Goal: Communication & Community: Participate in discussion

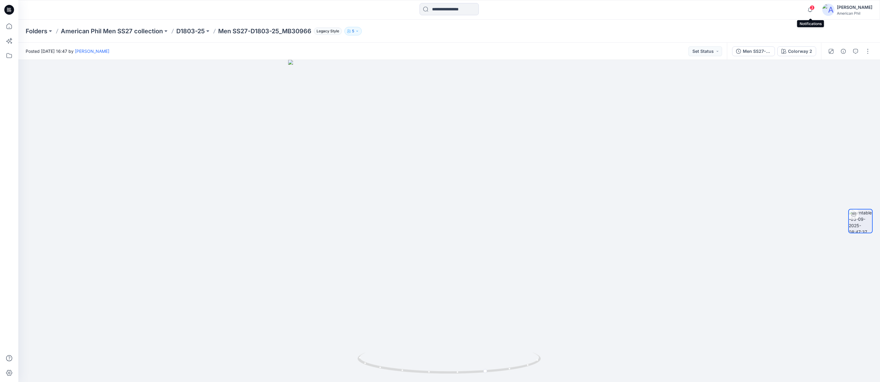
click at [812, 6] on span "3" at bounding box center [811, 7] width 5 height 5
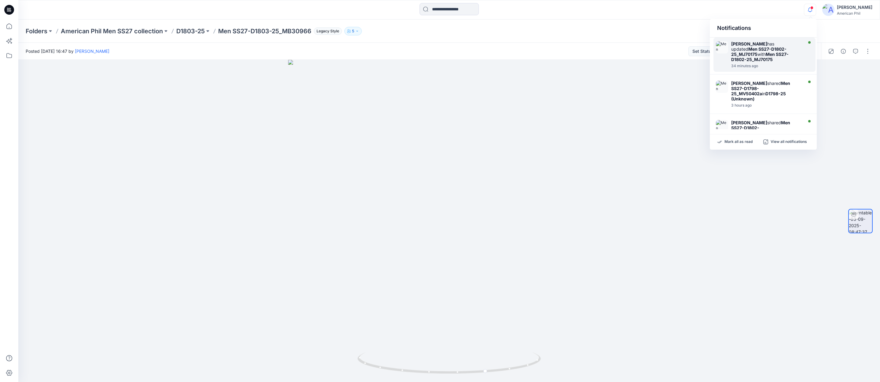
click at [750, 51] on strong "Men SS27-D1802-25_MJ70175" at bounding box center [758, 51] width 55 height 10
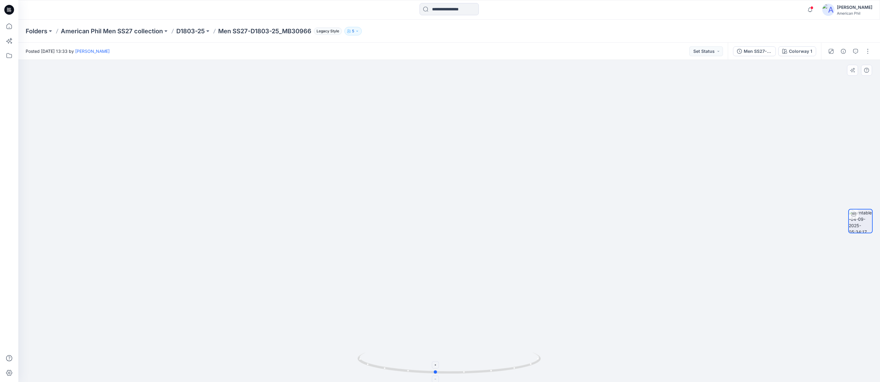
drag, startPoint x: 453, startPoint y: 368, endPoint x: 446, endPoint y: 356, distance: 13.5
click at [439, 363] on foreignobject at bounding box center [435, 364] width 7 height 7
drag, startPoint x: 564, startPoint y: 294, endPoint x: 471, endPoint y: 278, distance: 95.2
click at [471, 278] on img at bounding box center [448, 149] width 573 height 465
drag, startPoint x: 551, startPoint y: 133, endPoint x: 540, endPoint y: 254, distance: 120.8
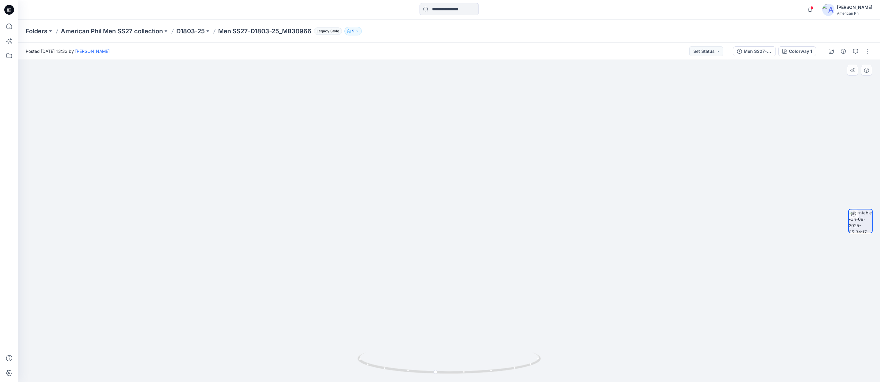
click at [542, 254] on img at bounding box center [449, 203] width 596 height 357
drag, startPoint x: 612, startPoint y: 241, endPoint x: 620, endPoint y: 173, distance: 68.3
click at [620, 173] on img at bounding box center [448, 172] width 551 height 419
click at [189, 29] on p "D1803-25" at bounding box center [190, 31] width 28 height 9
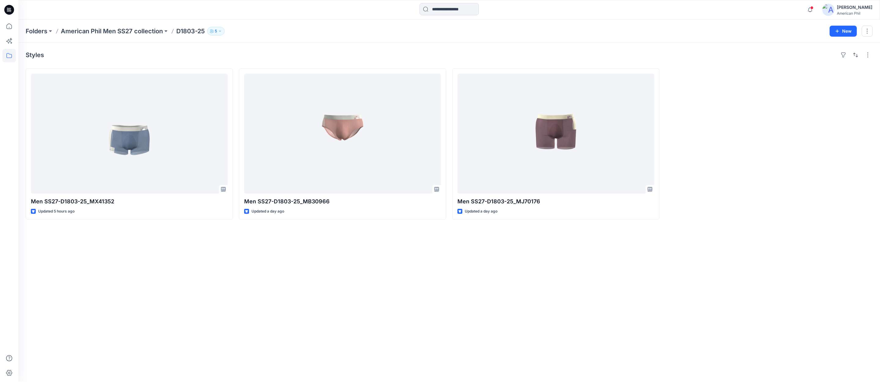
click at [94, 31] on p "American Phil Men SS27 collection" at bounding box center [112, 31] width 102 height 9
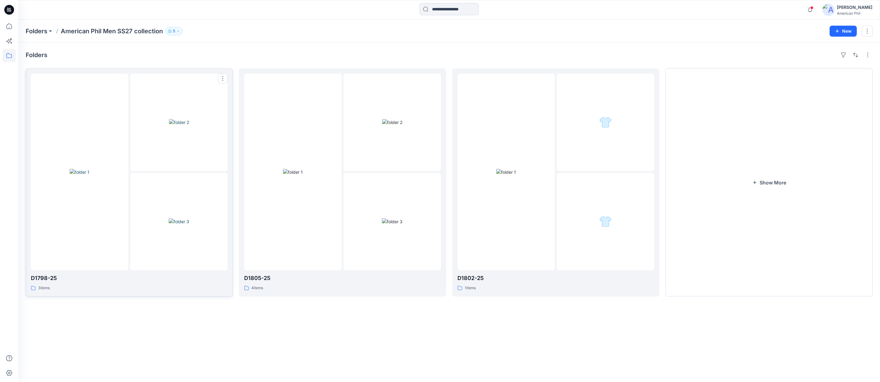
click at [179, 119] on img at bounding box center [179, 122] width 20 height 6
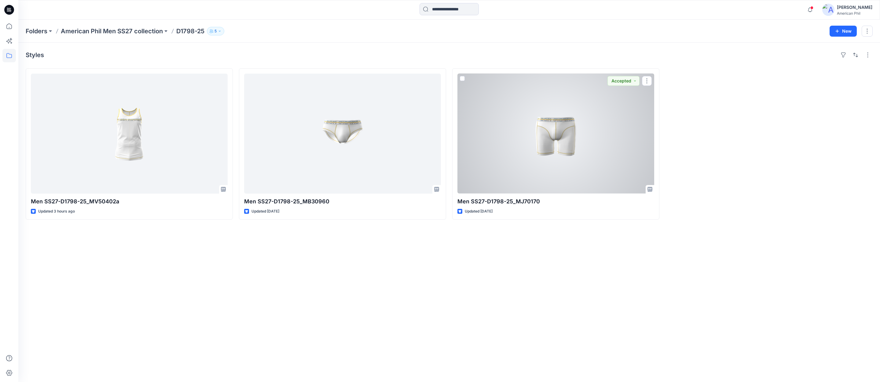
click at [550, 129] on div at bounding box center [555, 134] width 197 height 120
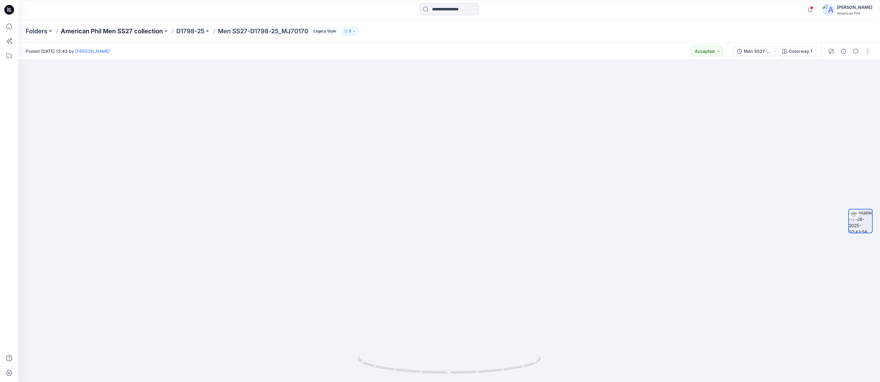
click at [104, 31] on p "American Phil Men SS27 collection" at bounding box center [112, 31] width 102 height 9
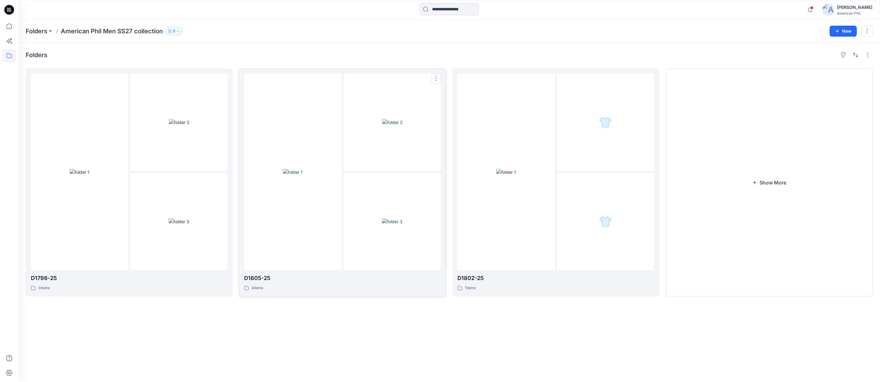
click at [295, 169] on img at bounding box center [293, 172] width 20 height 6
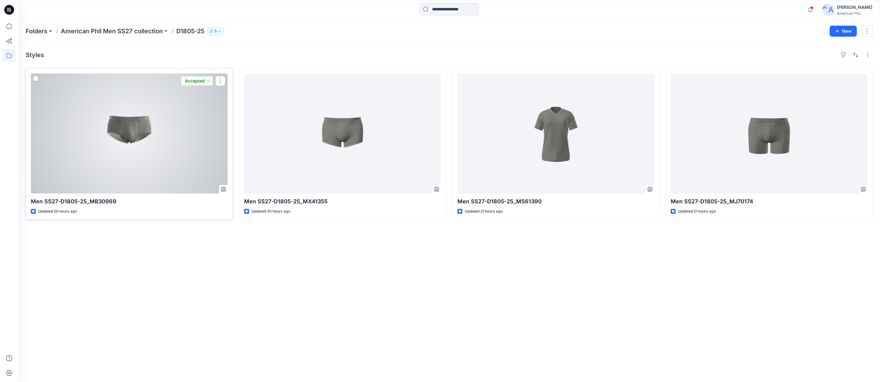
click at [129, 128] on div at bounding box center [129, 134] width 197 height 120
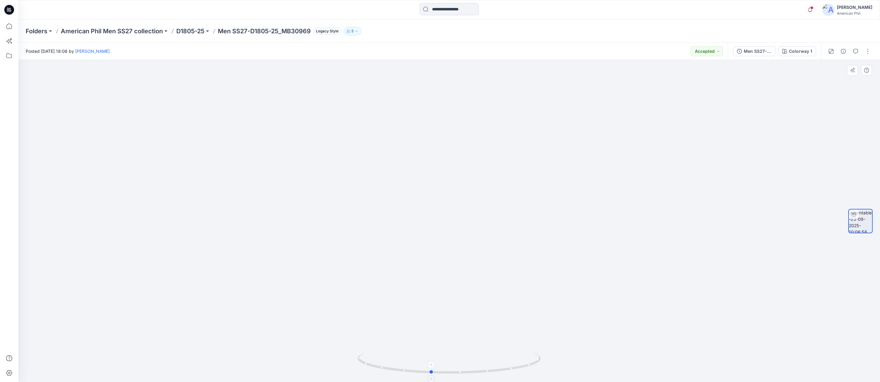
drag, startPoint x: 453, startPoint y: 373, endPoint x: 435, endPoint y: 368, distance: 18.9
click at [435, 368] on icon at bounding box center [449, 363] width 185 height 23
drag, startPoint x: 455, startPoint y: 373, endPoint x: 463, endPoint y: 370, distance: 8.8
click at [463, 370] on icon at bounding box center [449, 363] width 185 height 23
drag, startPoint x: 474, startPoint y: 372, endPoint x: 517, endPoint y: 286, distance: 96.3
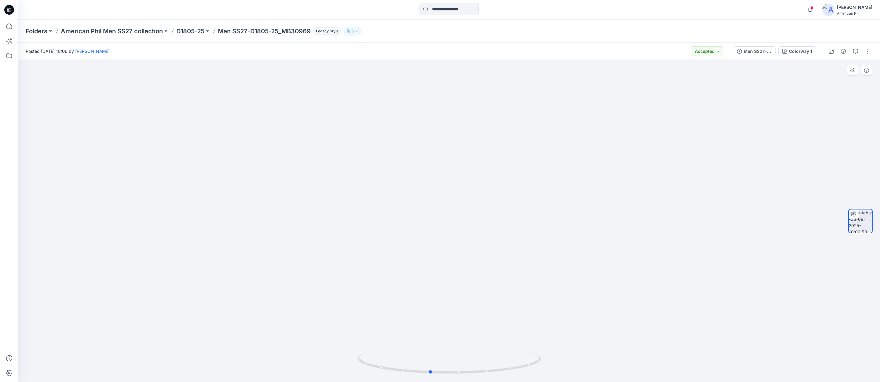
click at [465, 371] on icon at bounding box center [449, 363] width 185 height 23
drag, startPoint x: 563, startPoint y: 228, endPoint x: 561, endPoint y: 258, distance: 30.3
click at [560, 266] on img at bounding box center [449, 174] width 596 height 418
drag, startPoint x: 553, startPoint y: 193, endPoint x: 487, endPoint y: 201, distance: 67.3
click at [487, 201] on img at bounding box center [449, 178] width 596 height 410
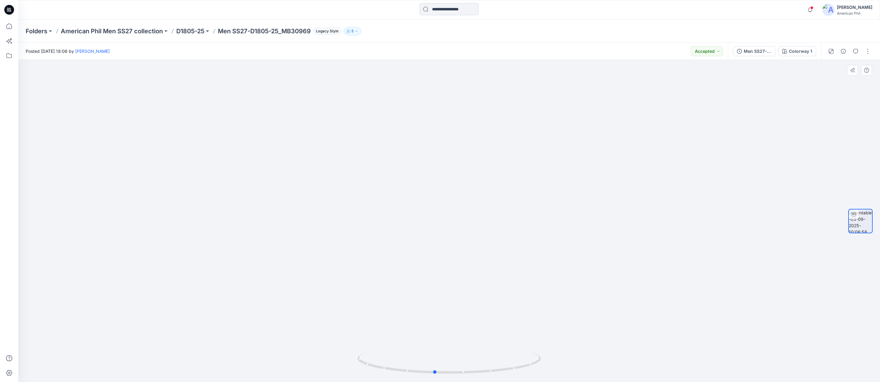
drag, startPoint x: 437, startPoint y: 370, endPoint x: 442, endPoint y: 330, distance: 39.7
click at [442, 330] on div at bounding box center [448, 221] width 861 height 322
click at [193, 30] on p "D1805-25" at bounding box center [190, 31] width 28 height 9
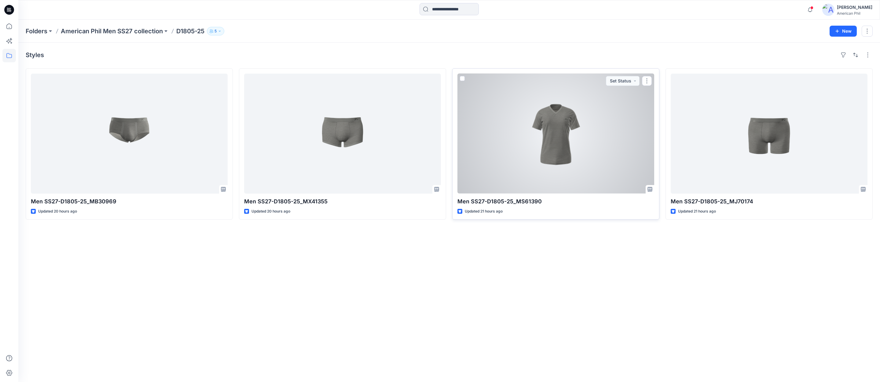
click at [555, 128] on div at bounding box center [555, 134] width 197 height 120
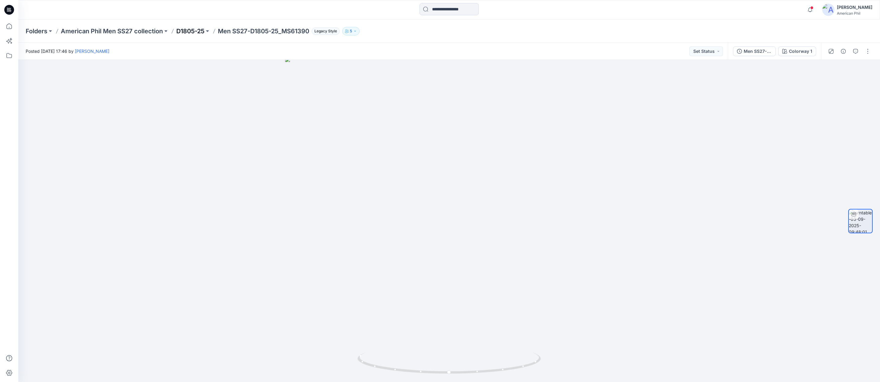
click at [191, 31] on p "D1805-25" at bounding box center [190, 31] width 28 height 9
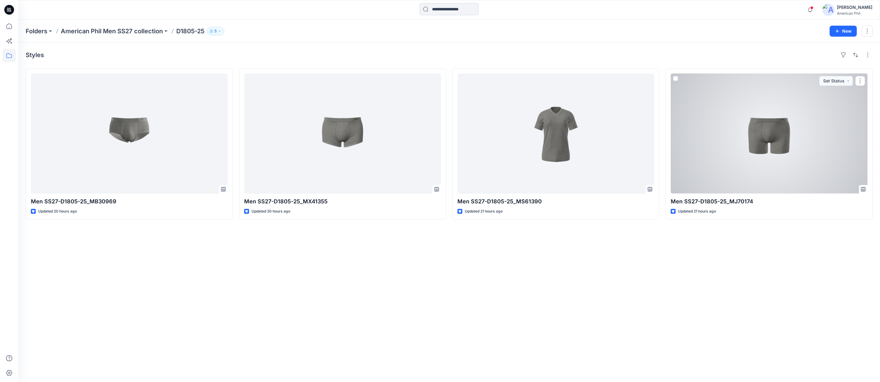
click at [767, 138] on div at bounding box center [768, 134] width 197 height 120
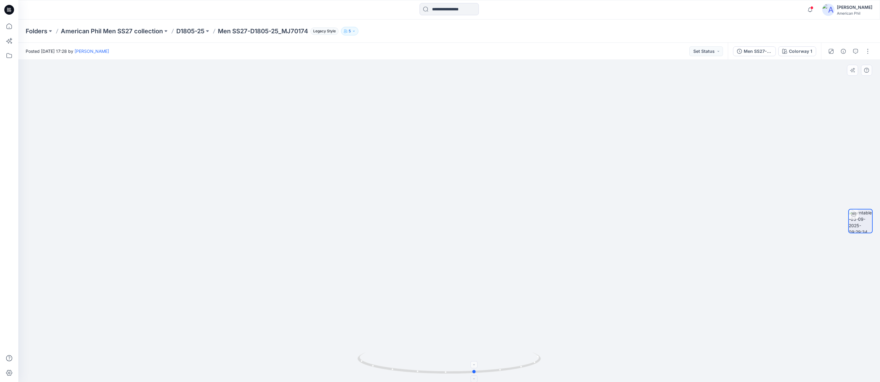
drag, startPoint x: 475, startPoint y: 373, endPoint x: 502, endPoint y: 363, distance: 28.4
click at [502, 363] on icon at bounding box center [449, 363] width 185 height 23
click at [122, 31] on p "American Phil Men SS27 collection" at bounding box center [112, 31] width 102 height 9
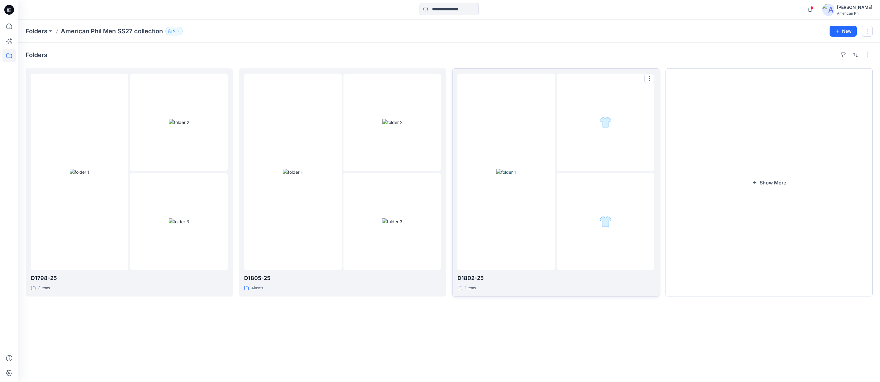
click at [506, 173] on img at bounding box center [506, 172] width 20 height 6
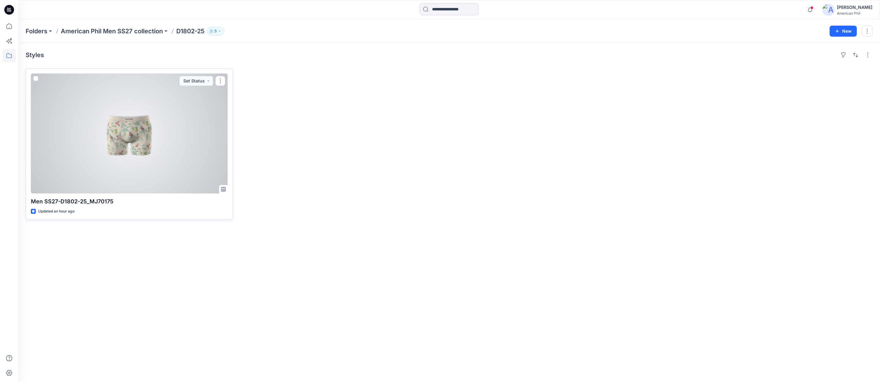
click at [133, 137] on div at bounding box center [129, 134] width 197 height 120
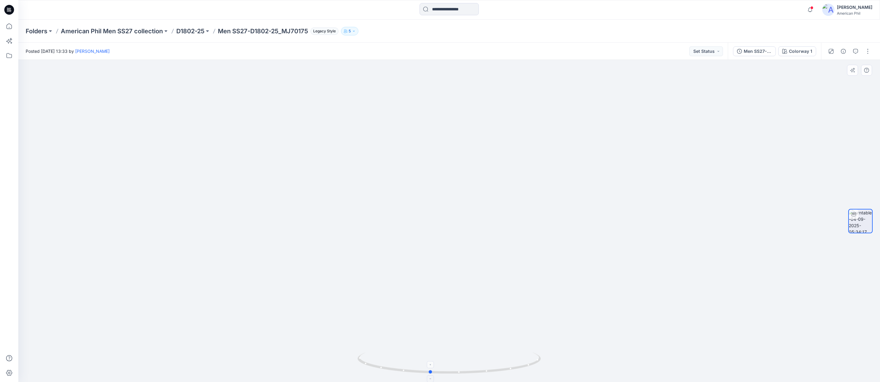
drag, startPoint x: 430, startPoint y: 371, endPoint x: 410, endPoint y: 368, distance: 19.4
click at [410, 368] on icon at bounding box center [449, 363] width 185 height 23
drag, startPoint x: 564, startPoint y: 295, endPoint x: 476, endPoint y: 317, distance: 89.9
click at [476, 317] on img at bounding box center [449, 163] width 596 height 440
drag, startPoint x: 553, startPoint y: 288, endPoint x: 512, endPoint y: 264, distance: 46.8
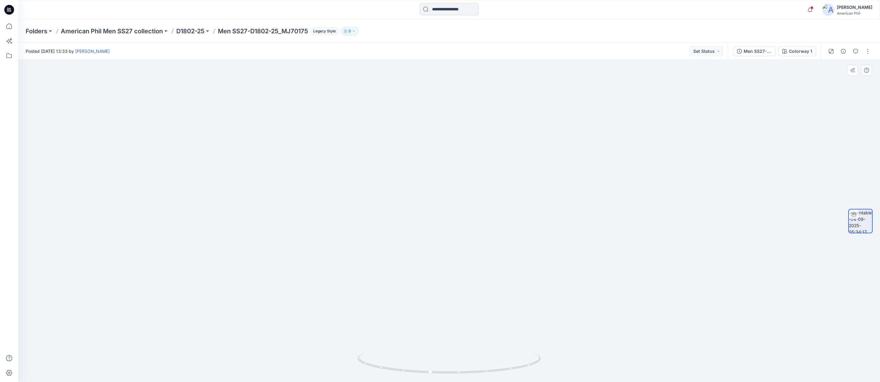
click at [512, 264] on img at bounding box center [448, 160] width 551 height 443
drag, startPoint x: 497, startPoint y: 368, endPoint x: 426, endPoint y: 345, distance: 74.9
click at [443, 369] on icon at bounding box center [449, 363] width 185 height 23
click at [113, 32] on p "American Phil Men SS27 collection" at bounding box center [112, 31] width 102 height 9
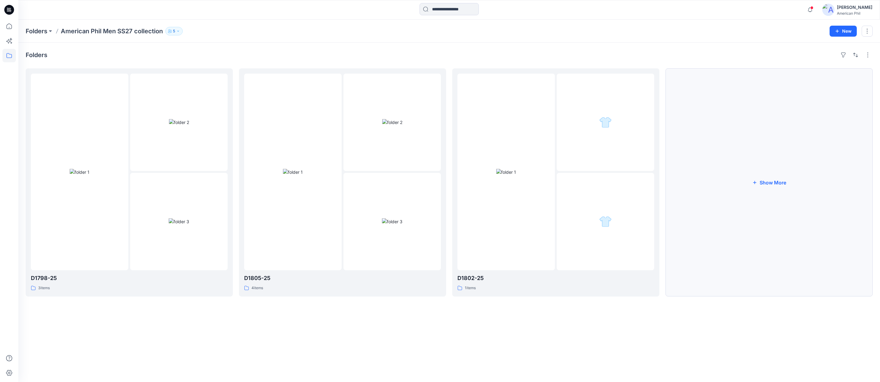
click at [772, 181] on button "Show More" at bounding box center [768, 182] width 207 height 228
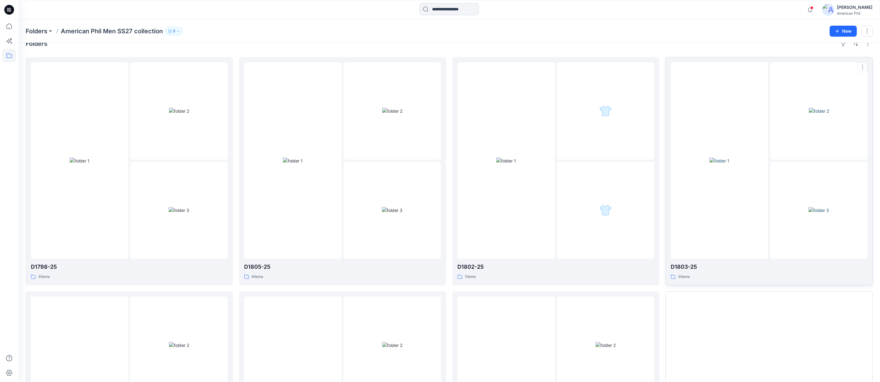
click at [823, 114] on img at bounding box center [818, 111] width 20 height 6
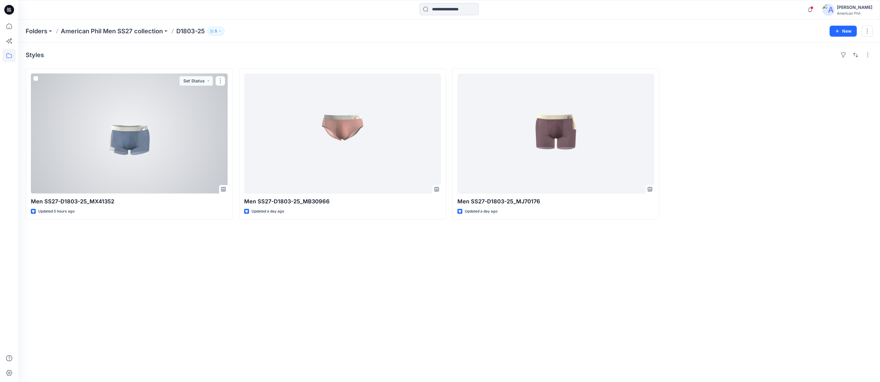
click at [133, 137] on div at bounding box center [129, 134] width 197 height 120
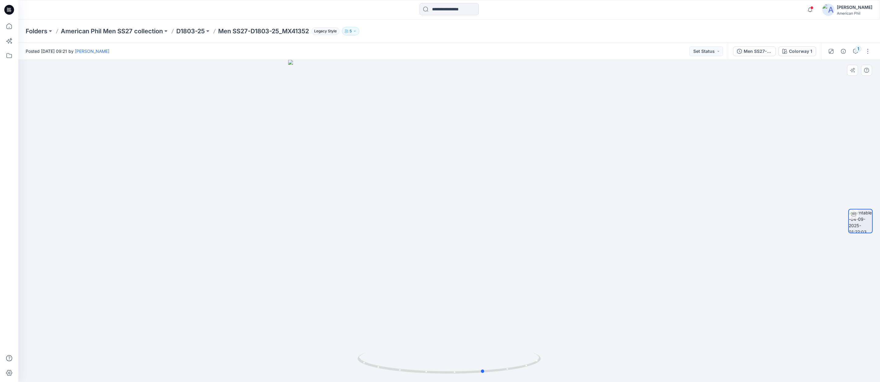
drag, startPoint x: 426, startPoint y: 369, endPoint x: 426, endPoint y: 348, distance: 20.8
click at [459, 369] on icon at bounding box center [449, 363] width 185 height 23
drag, startPoint x: 400, startPoint y: 370, endPoint x: 416, endPoint y: 342, distance: 32.2
click at [409, 368] on icon at bounding box center [449, 363] width 185 height 23
click at [199, 31] on p "D1803-25" at bounding box center [190, 31] width 28 height 9
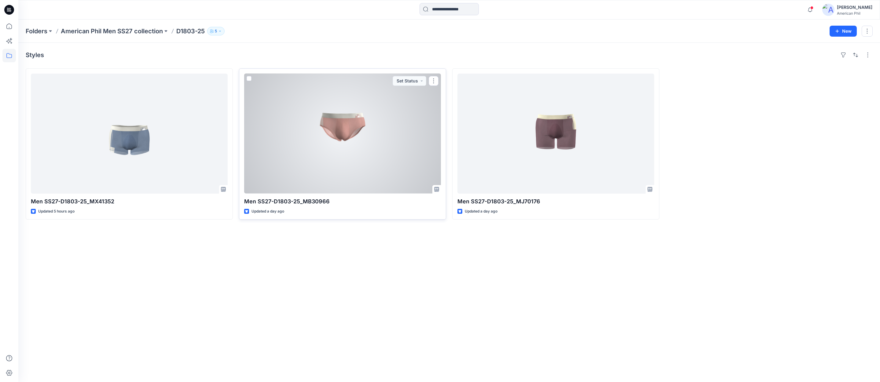
click at [331, 129] on div at bounding box center [342, 134] width 197 height 120
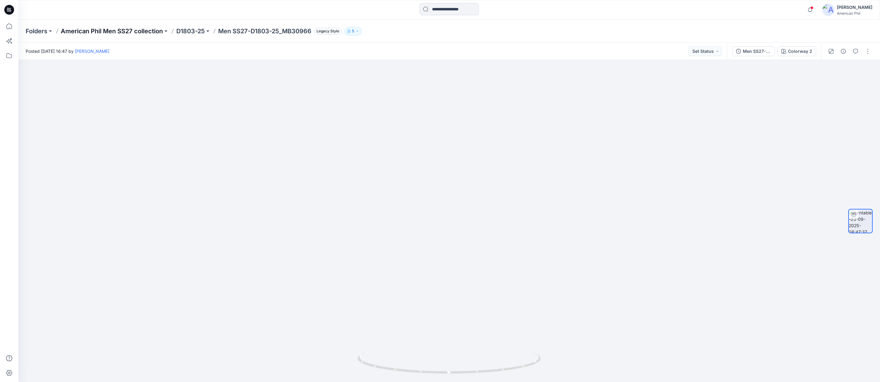
click at [126, 28] on p "American Phil Men SS27 collection" at bounding box center [112, 31] width 102 height 9
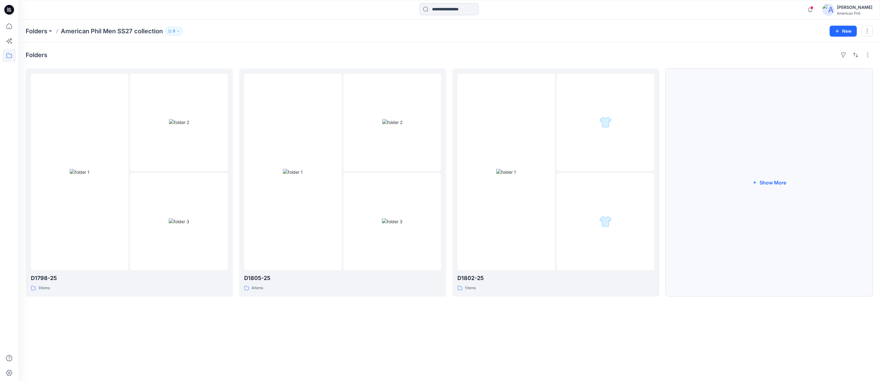
click at [774, 181] on button "Show More" at bounding box center [768, 182] width 207 height 228
click at [824, 221] on img at bounding box center [818, 221] width 20 height 6
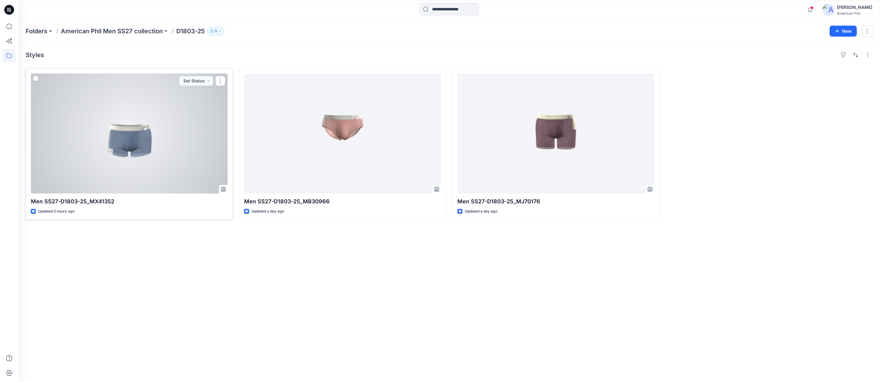
click at [119, 146] on div at bounding box center [129, 134] width 197 height 120
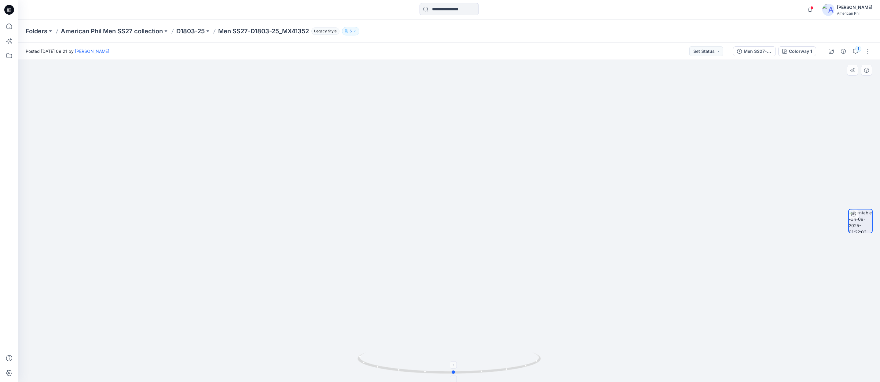
drag, startPoint x: 503, startPoint y: 369, endPoint x: 507, endPoint y: 356, distance: 14.5
click at [191, 29] on p "D1803-25" at bounding box center [190, 31] width 28 height 9
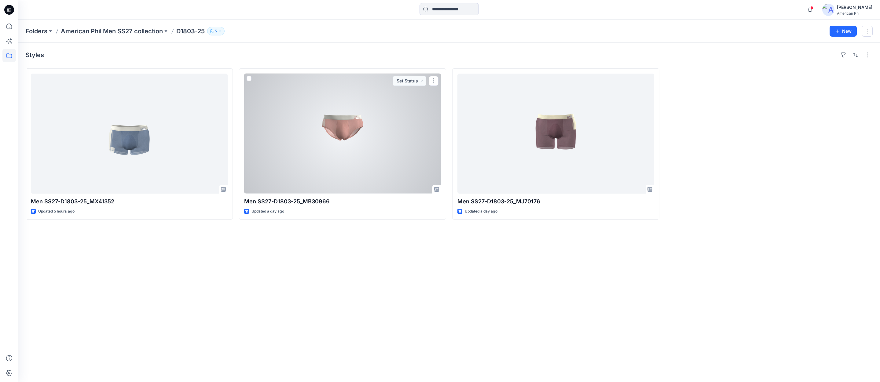
click at [350, 128] on div at bounding box center [342, 134] width 197 height 120
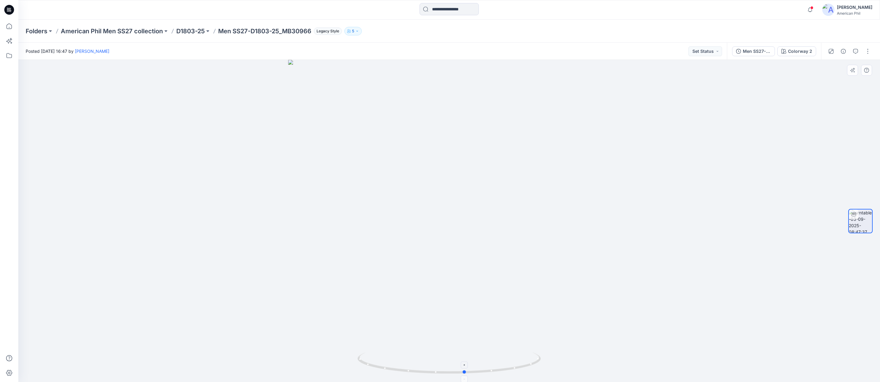
drag, startPoint x: 425, startPoint y: 374, endPoint x: 440, endPoint y: 368, distance: 15.7
click at [440, 368] on icon at bounding box center [449, 363] width 185 height 23
click at [195, 29] on p "D1803-25" at bounding box center [190, 31] width 28 height 9
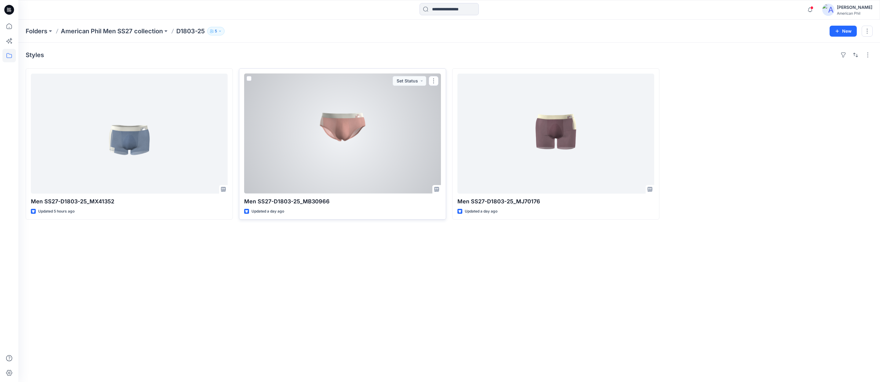
click at [341, 131] on div at bounding box center [342, 134] width 197 height 120
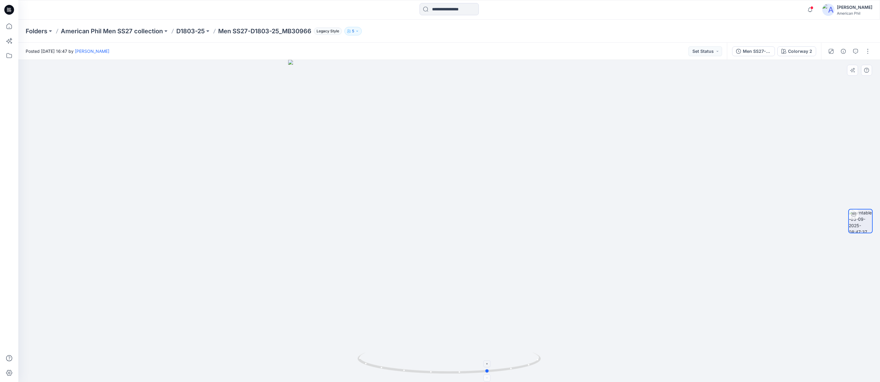
drag, startPoint x: 421, startPoint y: 367, endPoint x: 461, endPoint y: 368, distance: 39.1
click at [461, 368] on icon at bounding box center [449, 363] width 185 height 23
drag, startPoint x: 454, startPoint y: 374, endPoint x: 461, endPoint y: 358, distance: 16.8
click at [461, 358] on icon at bounding box center [449, 363] width 185 height 23
click at [186, 28] on p "D1803-25" at bounding box center [190, 31] width 28 height 9
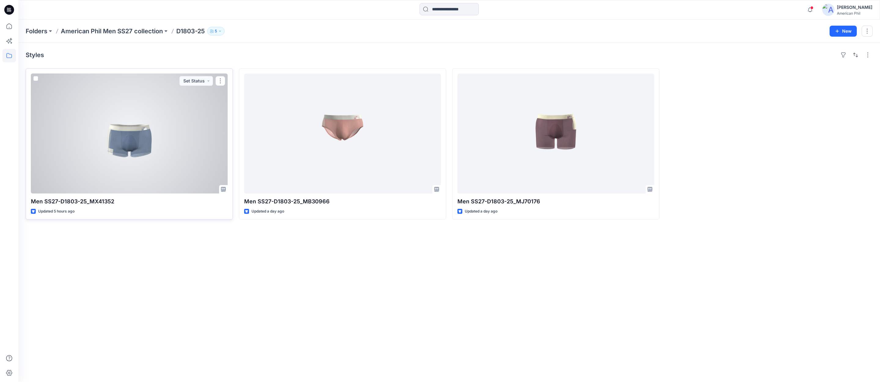
click at [133, 140] on div at bounding box center [129, 134] width 197 height 120
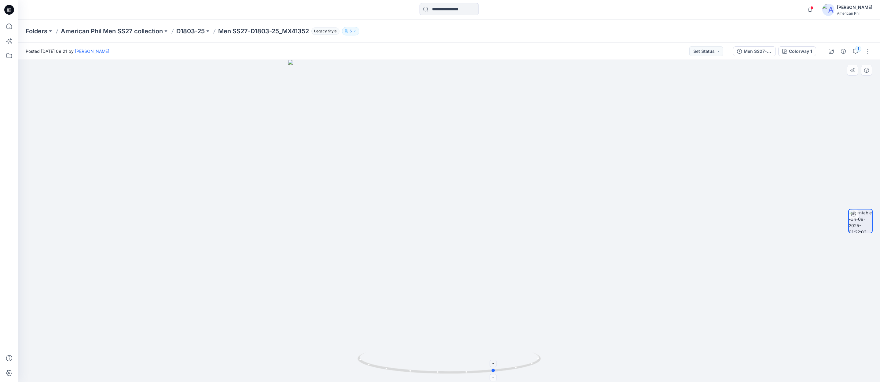
drag, startPoint x: 392, startPoint y: 367, endPoint x: 436, endPoint y: 372, distance: 44.3
click at [436, 372] on icon at bounding box center [449, 363] width 185 height 23
drag, startPoint x: 385, startPoint y: 369, endPoint x: 318, endPoint y: 363, distance: 67.5
click at [318, 363] on div at bounding box center [448, 221] width 861 height 322
drag, startPoint x: 308, startPoint y: 363, endPoint x: 368, endPoint y: 356, distance: 60.5
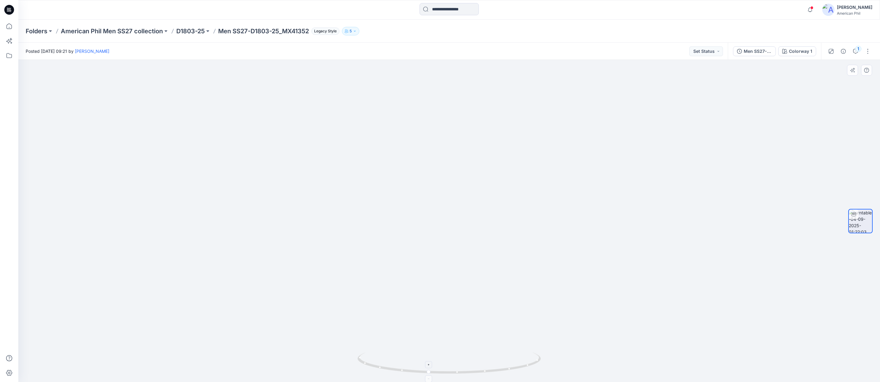
click at [368, 356] on div at bounding box center [448, 221] width 861 height 322
click at [181, 29] on p "D1803-25" at bounding box center [190, 31] width 28 height 9
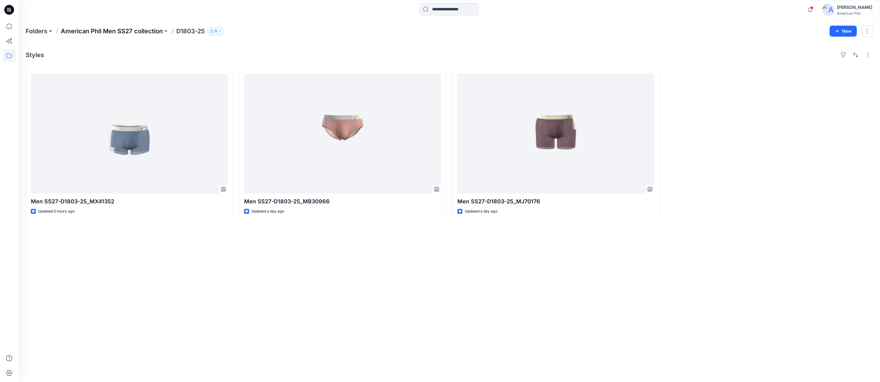
click at [101, 31] on p "American Phil Men SS27 collection" at bounding box center [112, 31] width 102 height 9
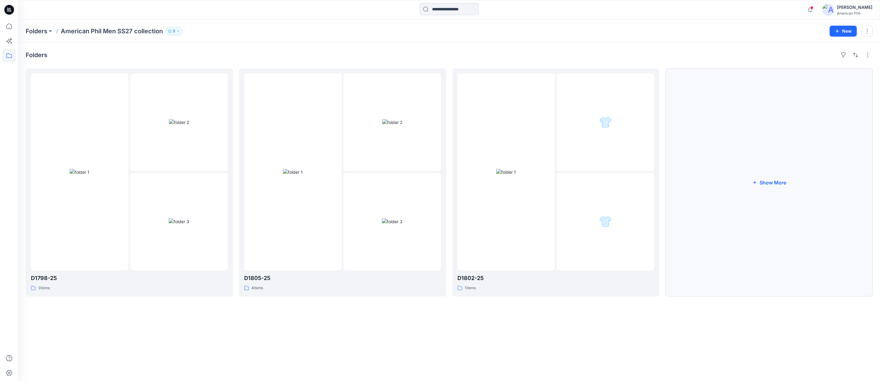
click at [777, 182] on button "Show More" at bounding box center [768, 182] width 207 height 228
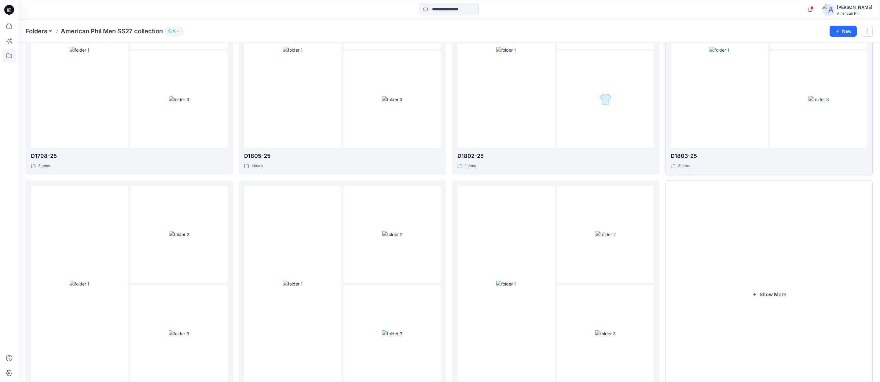
scroll to position [166, 0]
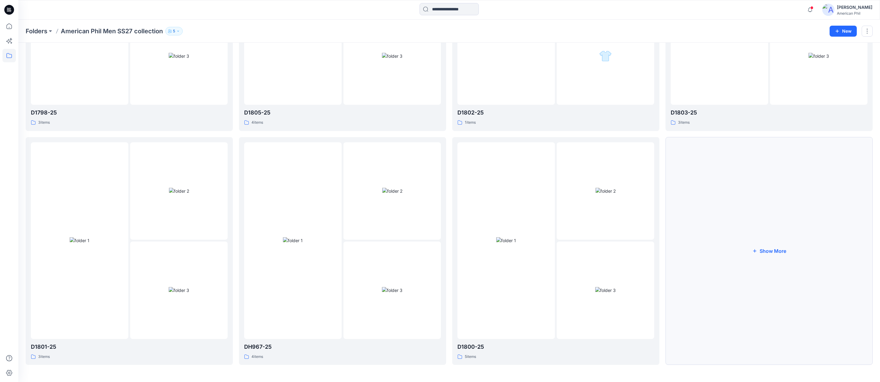
click at [771, 250] on button "Show More" at bounding box center [768, 251] width 207 height 228
click at [387, 287] on img at bounding box center [392, 290] width 20 height 6
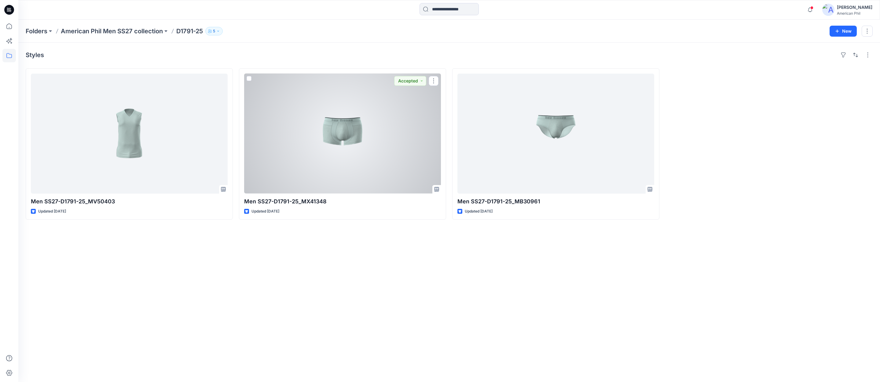
click at [337, 129] on div at bounding box center [342, 134] width 197 height 120
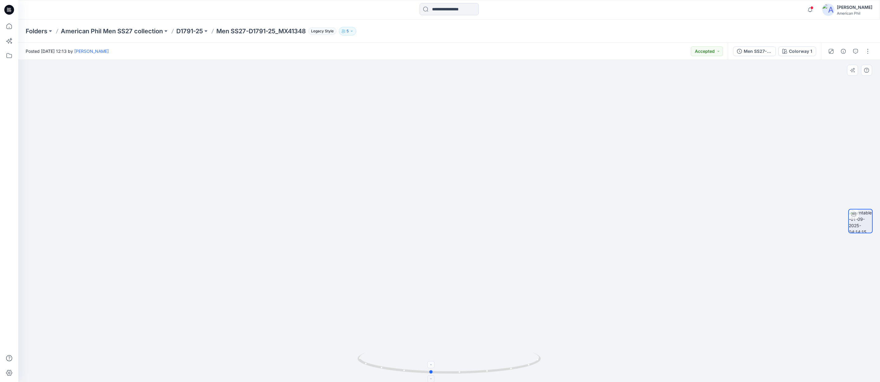
drag, startPoint x: 451, startPoint y: 370, endPoint x: 448, endPoint y: 366, distance: 5.6
click at [446, 358] on icon at bounding box center [449, 363] width 185 height 23
click at [188, 29] on p "D1791-25" at bounding box center [189, 31] width 27 height 9
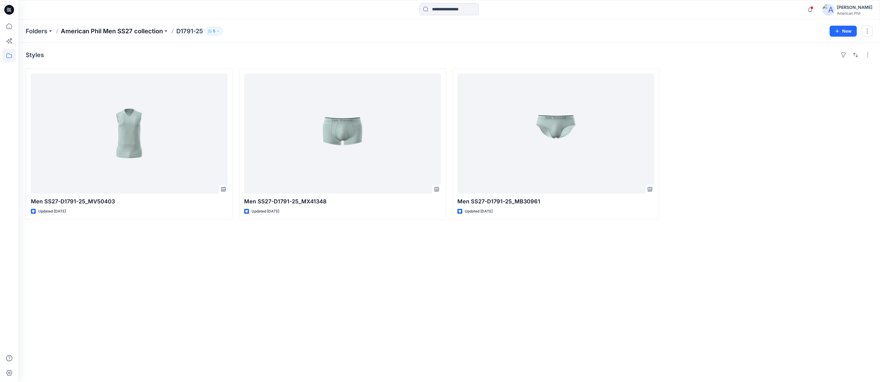
click at [122, 33] on p "American Phil Men SS27 collection" at bounding box center [112, 31] width 102 height 9
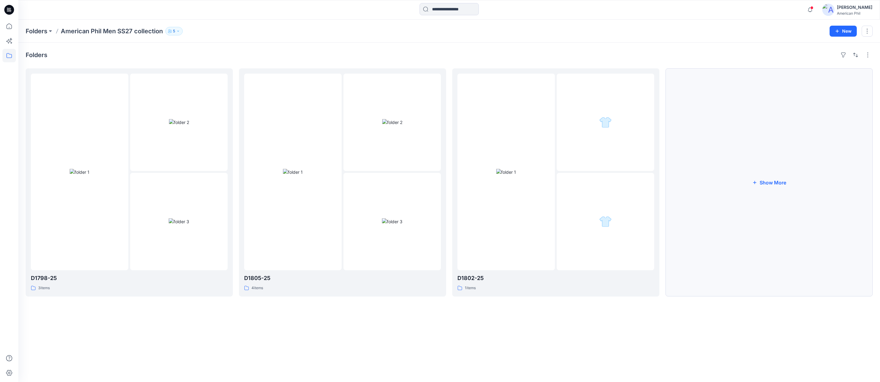
click at [775, 185] on button "Show More" at bounding box center [768, 182] width 207 height 228
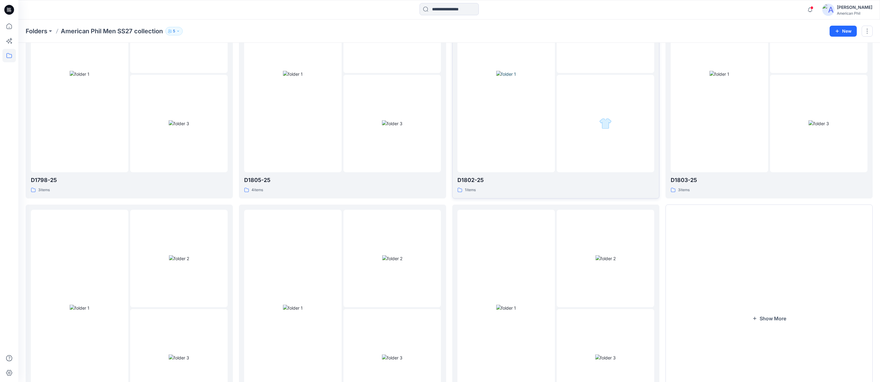
scroll to position [166, 0]
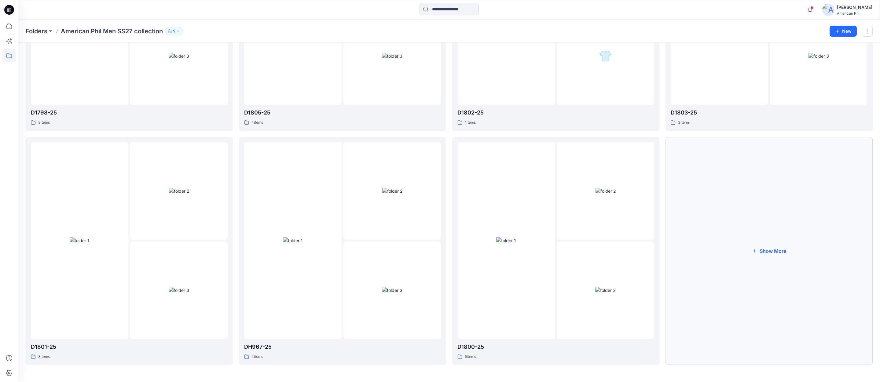
click at [764, 252] on button "Show More" at bounding box center [768, 251] width 207 height 228
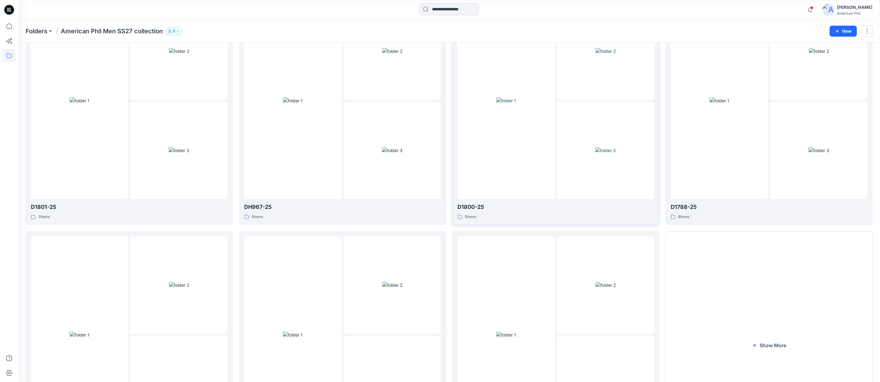
scroll to position [400, 0]
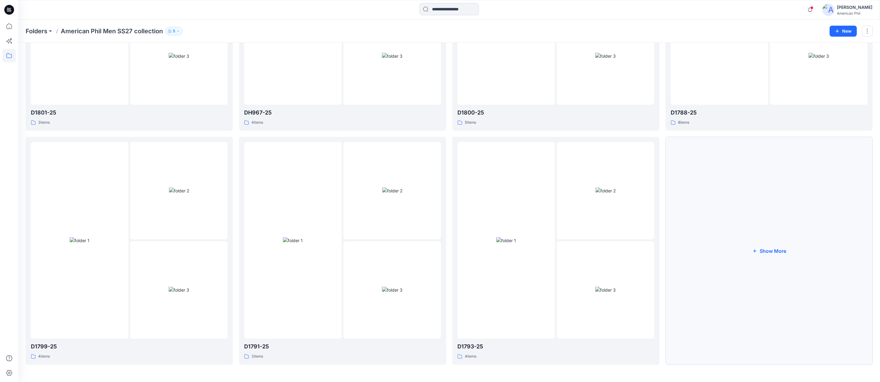
click at [774, 249] on button "Show More" at bounding box center [768, 251] width 207 height 228
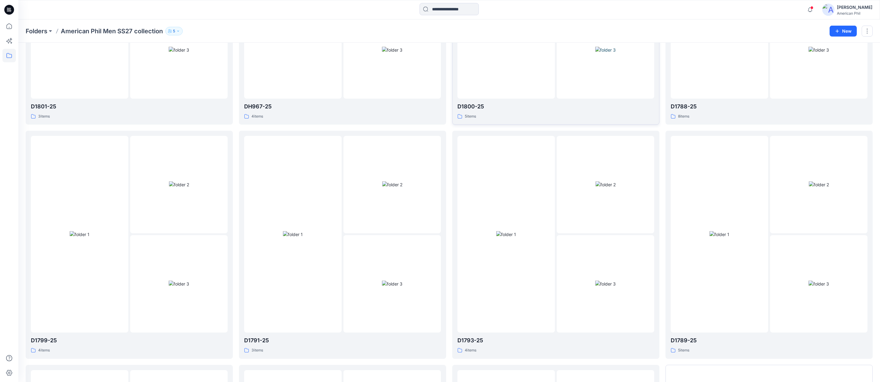
scroll to position [408, 0]
click at [387, 184] on img at bounding box center [392, 182] width 20 height 6
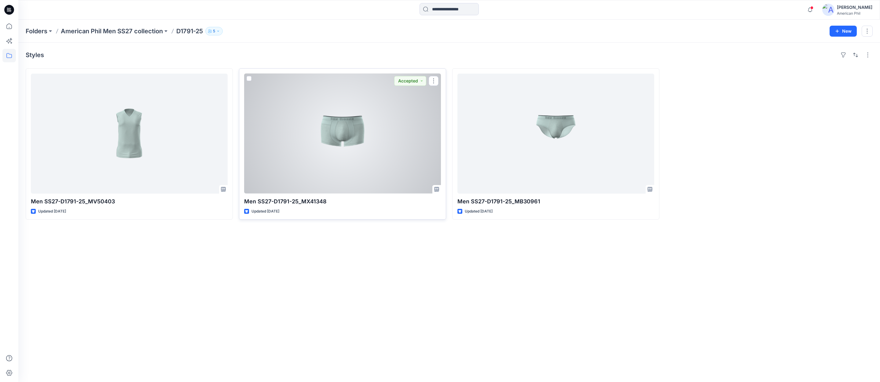
click at [341, 131] on div at bounding box center [342, 134] width 197 height 120
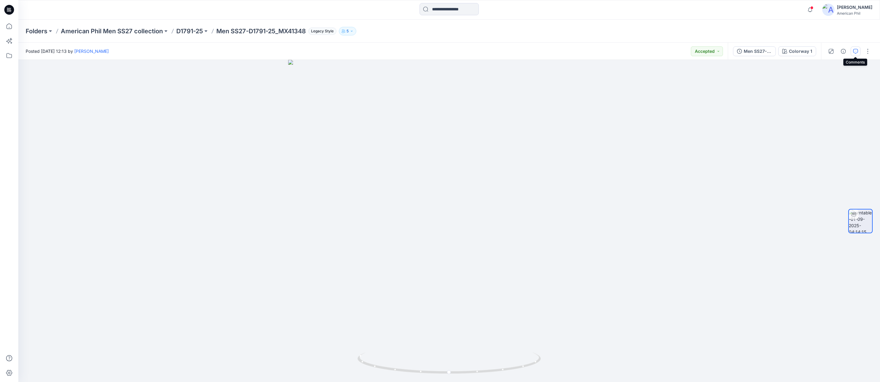
click at [855, 50] on icon "button" at bounding box center [855, 51] width 5 height 5
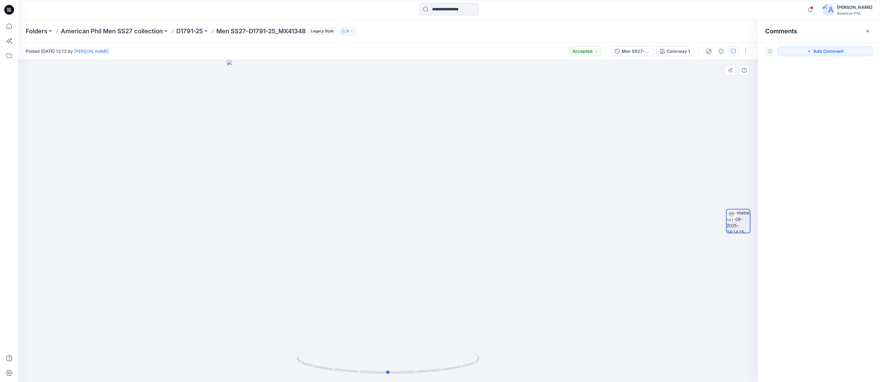
click at [445, 148] on div at bounding box center [387, 221] width 739 height 322
drag, startPoint x: 813, startPoint y: 50, endPoint x: 713, endPoint y: 101, distance: 112.1
click at [812, 50] on button "Add Comment" at bounding box center [824, 51] width 95 height 10
click at [436, 148] on div "1" at bounding box center [387, 221] width 739 height 322
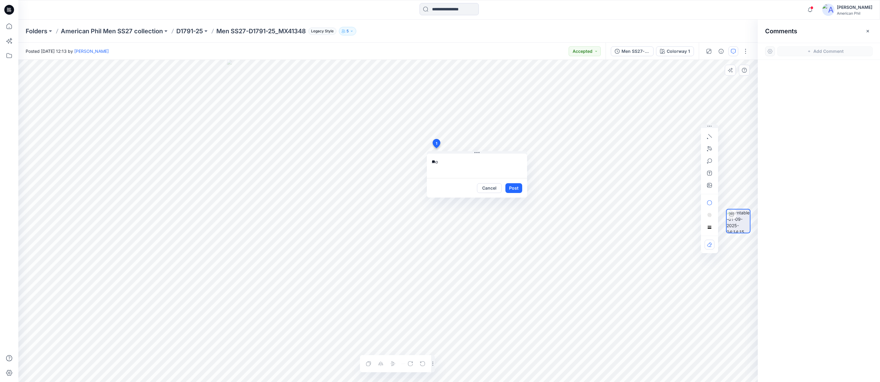
type textarea "*"
type textarea "**********"
click at [514, 188] on button "Post" at bounding box center [513, 188] width 17 height 10
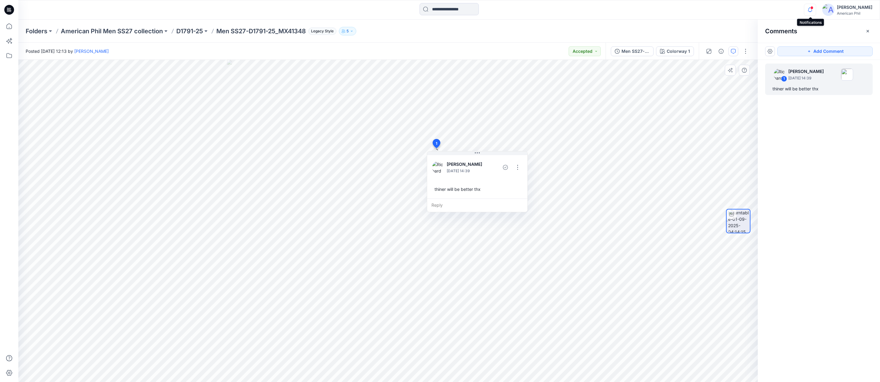
click at [810, 9] on icon "button" at bounding box center [810, 10] width 12 height 12
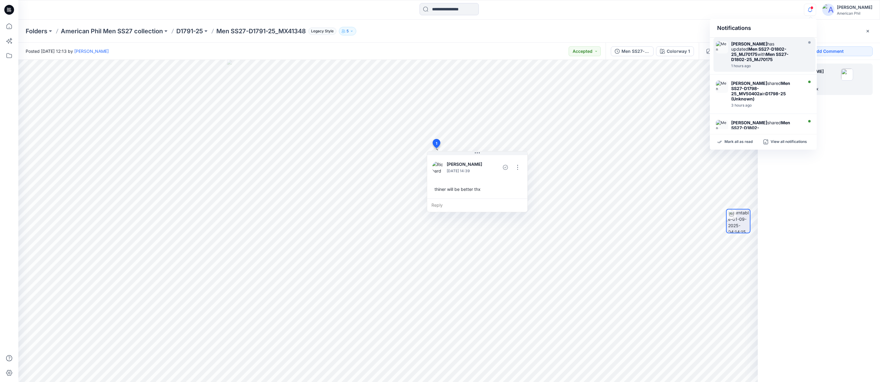
click at [757, 50] on strong "Men SS27-D1802-25_MJ70175" at bounding box center [758, 51] width 55 height 10
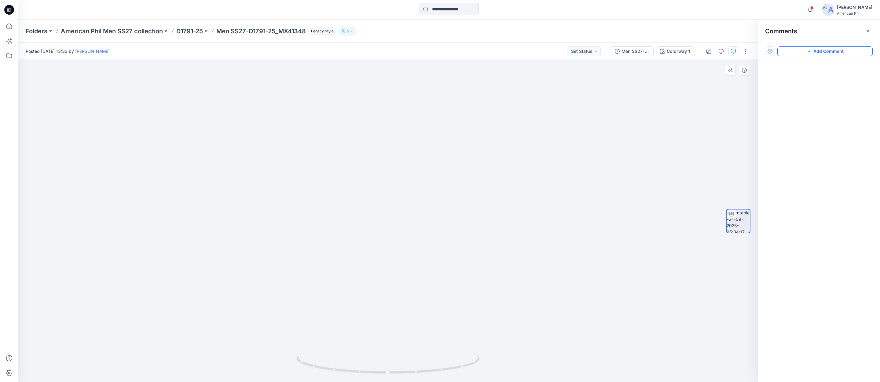
click at [822, 52] on button "Add Comment" at bounding box center [824, 51] width 95 height 10
click at [518, 80] on div "1" at bounding box center [387, 221] width 739 height 322
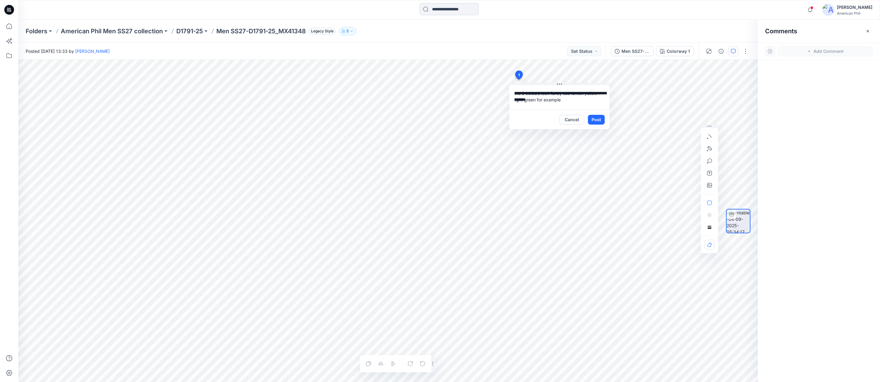
type textarea "**********"
click at [595, 119] on button "Post" at bounding box center [596, 120] width 17 height 10
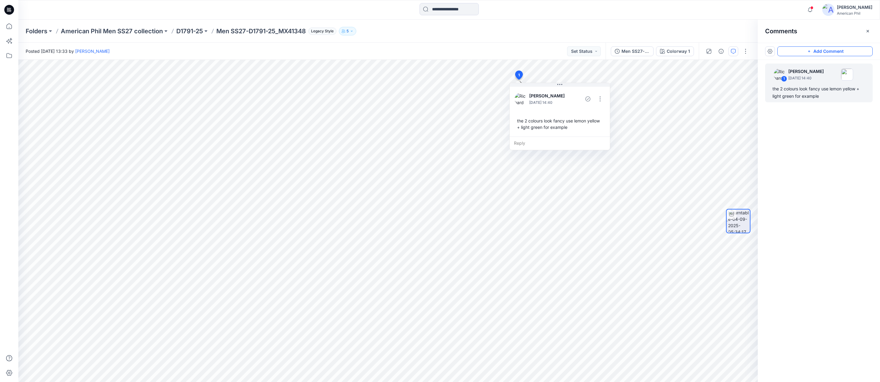
drag, startPoint x: 821, startPoint y: 51, endPoint x: 817, endPoint y: 53, distance: 4.3
click at [820, 51] on button "Add Comment" at bounding box center [824, 51] width 95 height 10
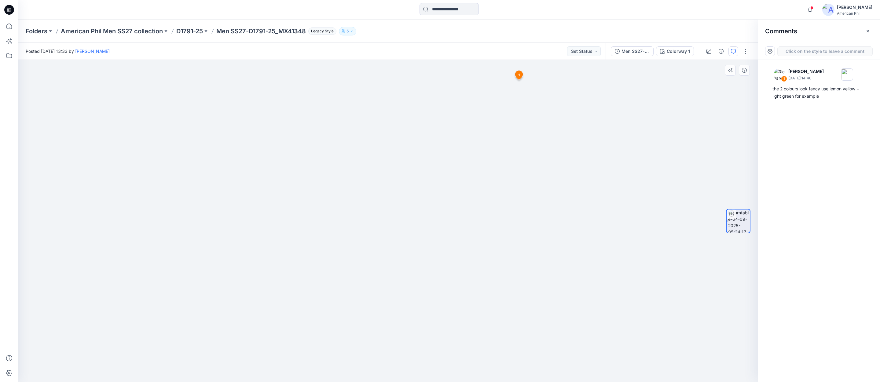
click at [470, 198] on div "2 1 [PERSON_NAME] [DATE] 14:40 the 2 colours look fancy use lemon yellow + ligh…" at bounding box center [387, 221] width 739 height 322
type textarea "**********"
click at [553, 236] on button "Post" at bounding box center [547, 238] width 17 height 10
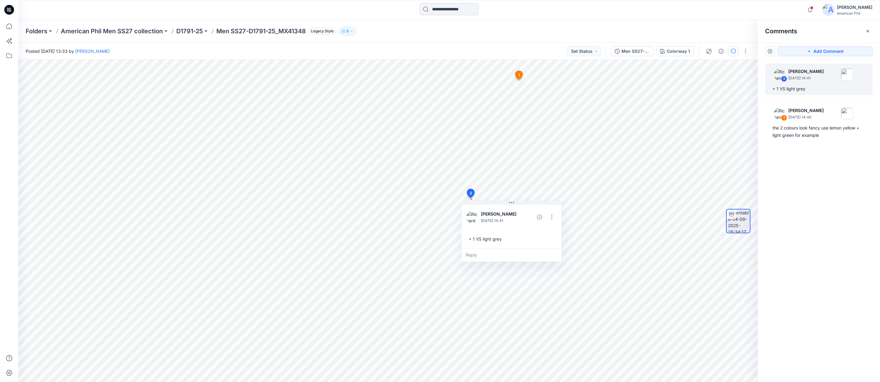
drag, startPoint x: 826, startPoint y: 51, endPoint x: 822, endPoint y: 59, distance: 9.1
click at [826, 51] on button "Add Comment" at bounding box center [824, 51] width 95 height 10
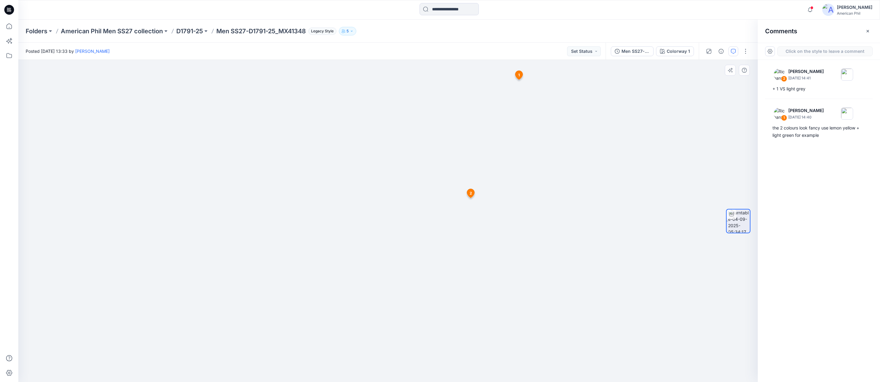
click at [499, 181] on div "3 1 [PERSON_NAME] [DATE] 14:40 the 2 colours look fancy use lemon yellow + ligh…" at bounding box center [387, 221] width 739 height 322
type textarea "**********"
click at [554, 221] on button "Cancel" at bounding box center [552, 221] width 25 height 10
drag, startPoint x: 829, startPoint y: 51, endPoint x: 803, endPoint y: 85, distance: 42.9
click at [829, 51] on button "Add Comment" at bounding box center [824, 51] width 95 height 10
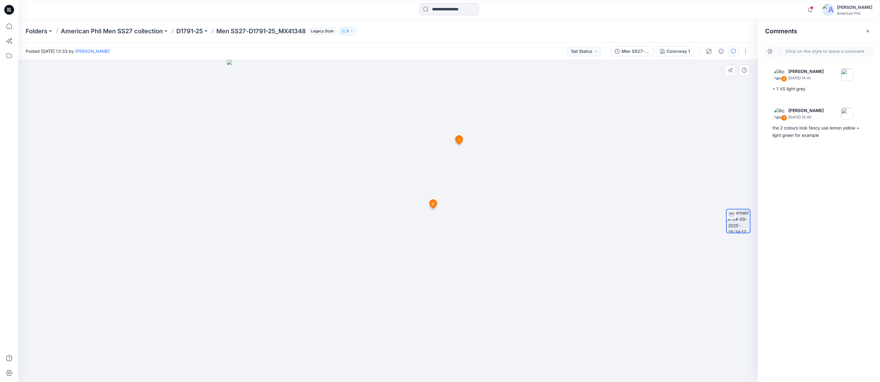
click at [470, 279] on div "3 1 [PERSON_NAME] [DATE] 14:40 the 2 colours look fancy use lemon yellow + ligh…" at bounding box center [387, 221] width 739 height 322
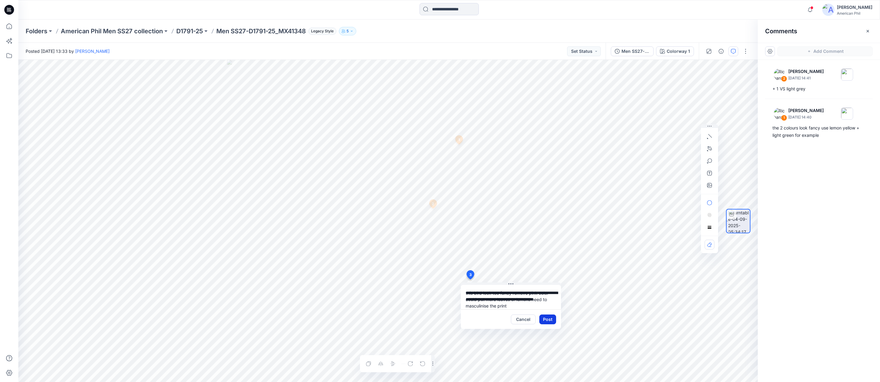
type textarea "**********"
click at [548, 320] on button "Post" at bounding box center [547, 320] width 17 height 10
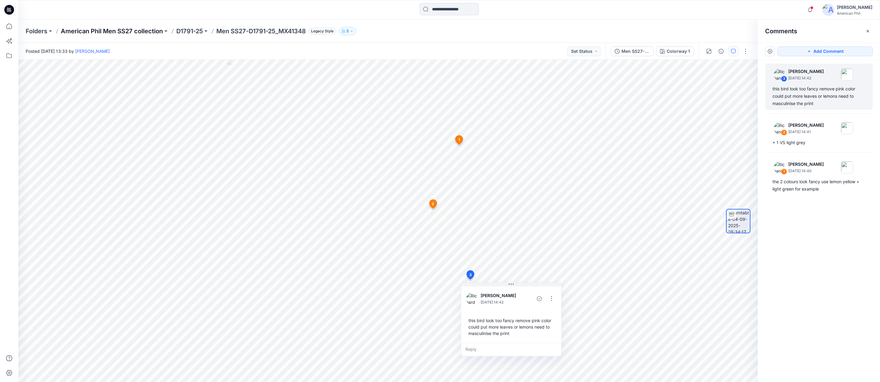
click at [110, 31] on p "American Phil Men SS27 collection" at bounding box center [112, 31] width 102 height 9
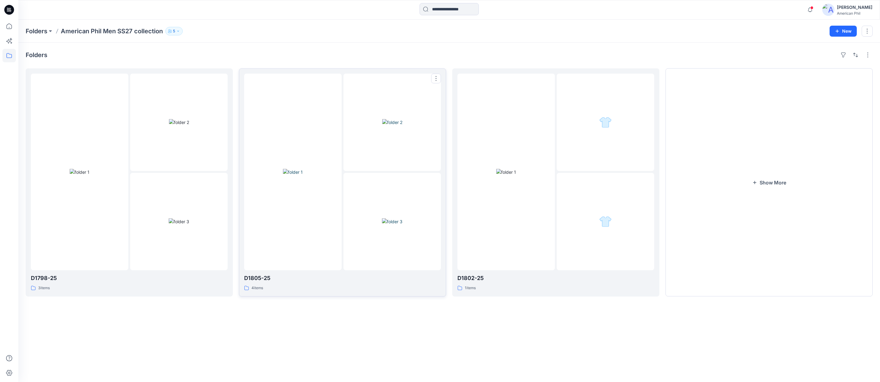
click at [301, 169] on img at bounding box center [293, 172] width 20 height 6
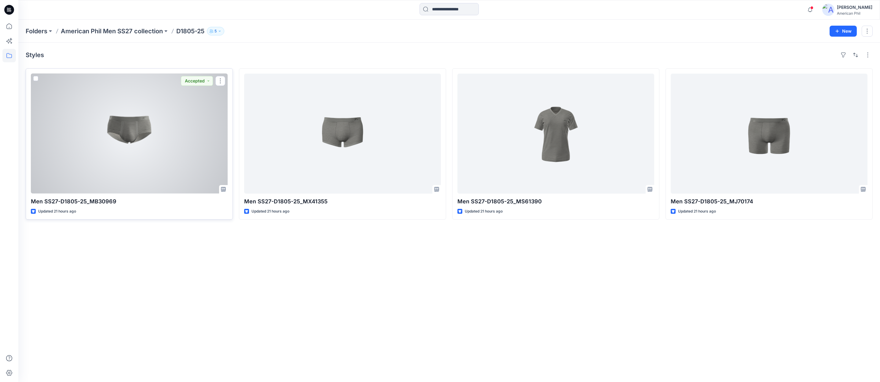
click at [138, 120] on div at bounding box center [129, 134] width 197 height 120
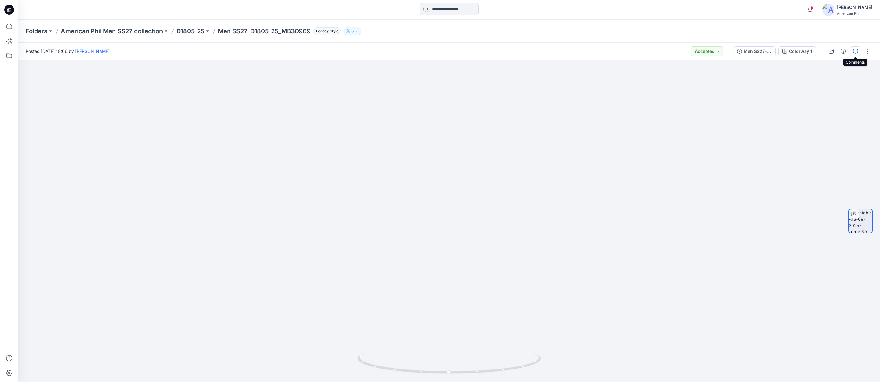
click at [857, 51] on icon "button" at bounding box center [855, 51] width 5 height 5
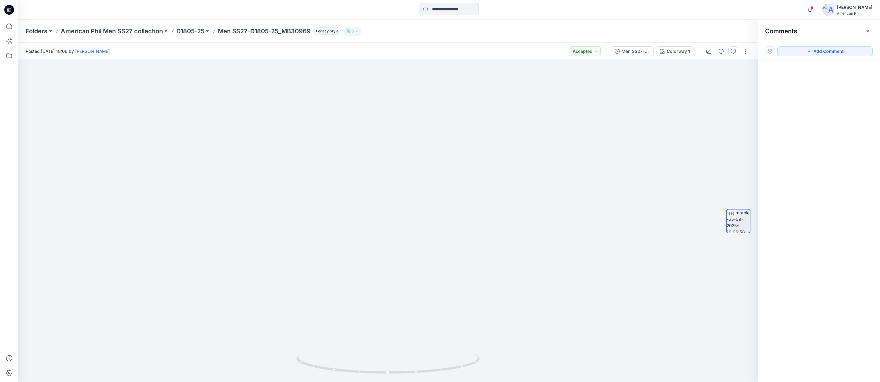
drag, startPoint x: 826, startPoint y: 51, endPoint x: 822, endPoint y: 57, distance: 7.1
click at [826, 51] on button "Add Comment" at bounding box center [824, 51] width 95 height 10
click at [532, 161] on div "1" at bounding box center [387, 221] width 739 height 322
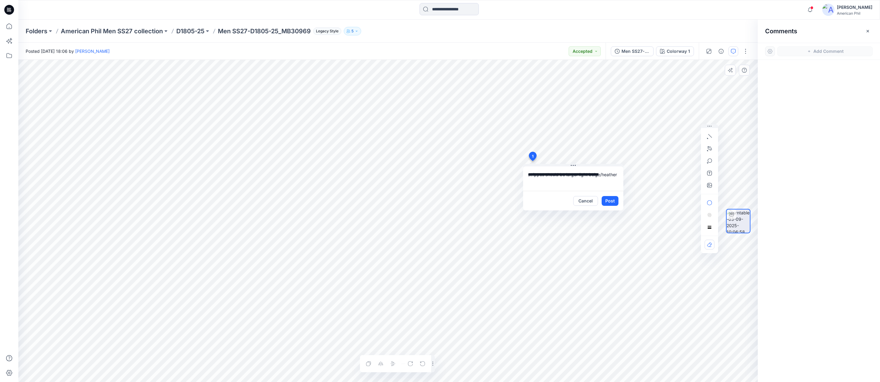
click at [601, 175] on textarea "**********" at bounding box center [573, 178] width 100 height 24
drag, startPoint x: 548, startPoint y: 181, endPoint x: 582, endPoint y: 188, distance: 34.7
click at [548, 181] on textarea "**********" at bounding box center [573, 178] width 100 height 24
type textarea "**********"
click at [608, 199] on button "Post" at bounding box center [609, 201] width 17 height 10
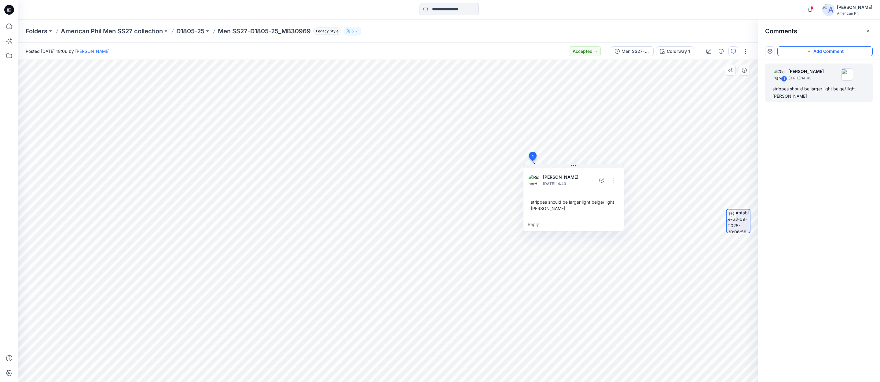
drag, startPoint x: 809, startPoint y: 51, endPoint x: 806, endPoint y: 53, distance: 3.3
click at [809, 51] on icon "button" at bounding box center [808, 51] width 5 height 5
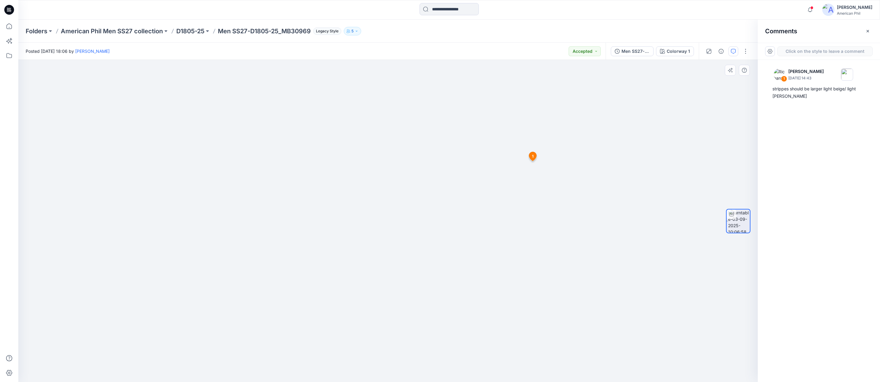
click at [513, 94] on div "2 1 [PERSON_NAME] [DATE] 14:43 strippes should be larger light beige/ light [PE…" at bounding box center [387, 221] width 739 height 322
drag, startPoint x: 544, startPoint y: 109, endPoint x: 557, endPoint y: 117, distance: 15.5
click at [544, 109] on textarea "**********" at bounding box center [554, 112] width 100 height 24
drag, startPoint x: 580, startPoint y: 107, endPoint x: 593, endPoint y: 114, distance: 14.3
click at [580, 107] on textarea "**********" at bounding box center [554, 112] width 100 height 24
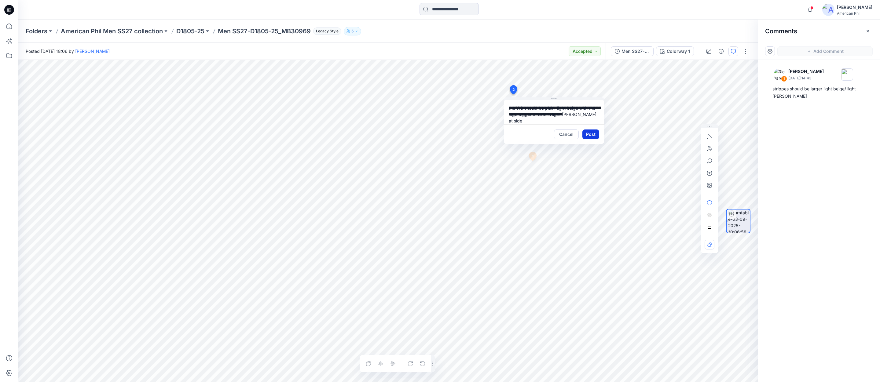
type textarea "**********"
click at [590, 134] on button "Post" at bounding box center [590, 135] width 17 height 10
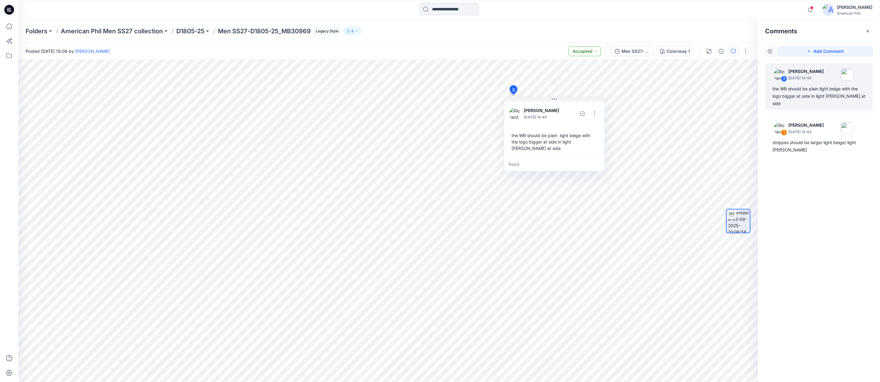
click at [594, 51] on button "Accepted" at bounding box center [584, 51] width 32 height 10
click at [569, 65] on p "Set Status" at bounding box center [567, 66] width 21 height 8
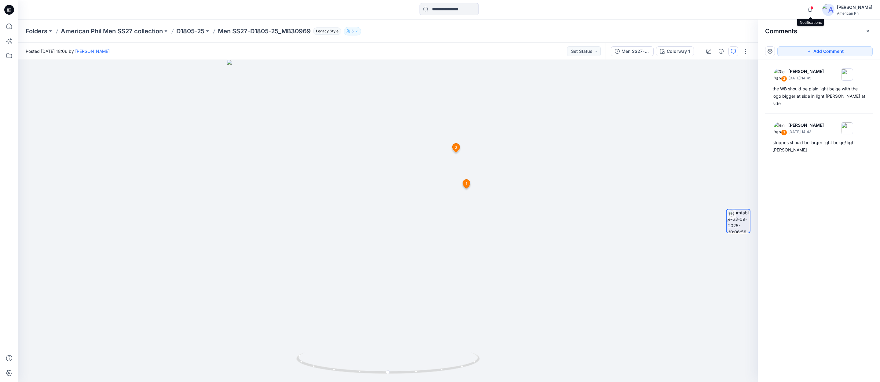
click at [811, 9] on span at bounding box center [811, 7] width 3 height 3
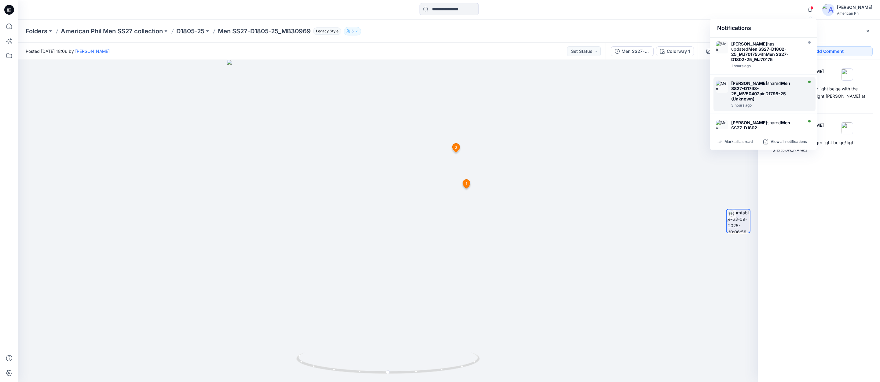
click at [733, 84] on strong "[PERSON_NAME]" at bounding box center [749, 83] width 36 height 5
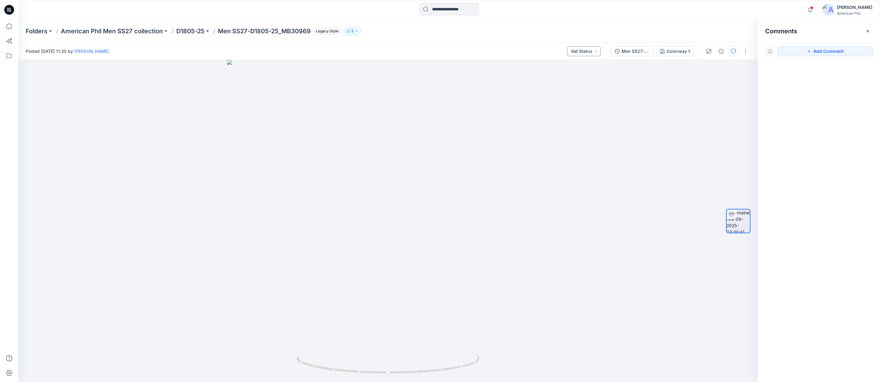
click at [591, 50] on button "Set Status" at bounding box center [584, 51] width 34 height 10
click at [561, 80] on p "Accepted" at bounding box center [567, 80] width 20 height 8
click at [92, 32] on p "American Phil Men SS27 collection" at bounding box center [112, 31] width 102 height 9
